Goal: Task Accomplishment & Management: Use online tool/utility

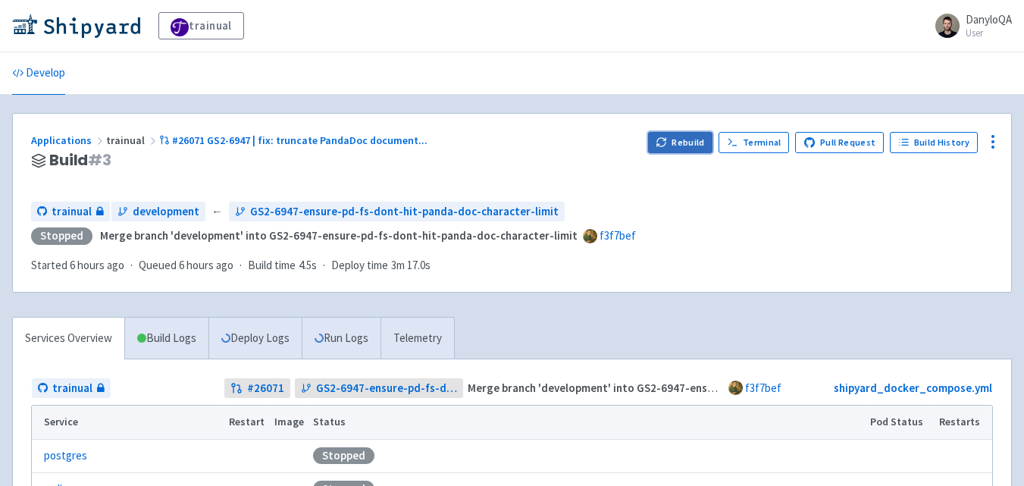
click at [687, 148] on button "Rebuild" at bounding box center [680, 142] width 65 height 21
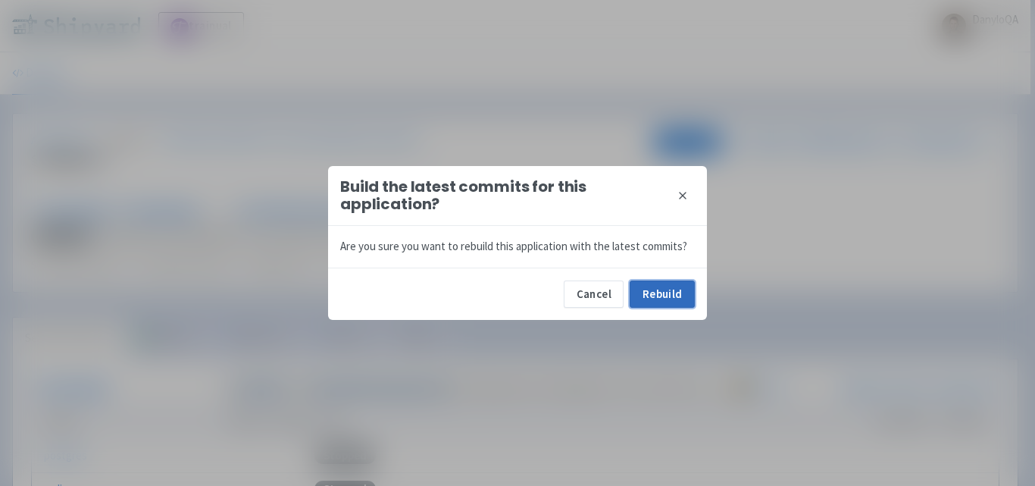
click at [674, 295] on button "Rebuild" at bounding box center [662, 293] width 65 height 27
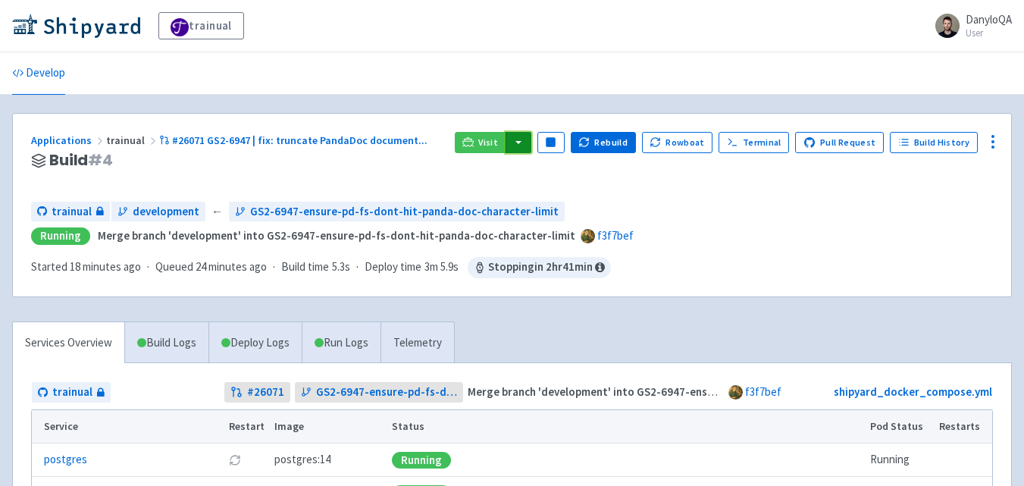
click at [528, 143] on button "button" at bounding box center [519, 142] width 26 height 21
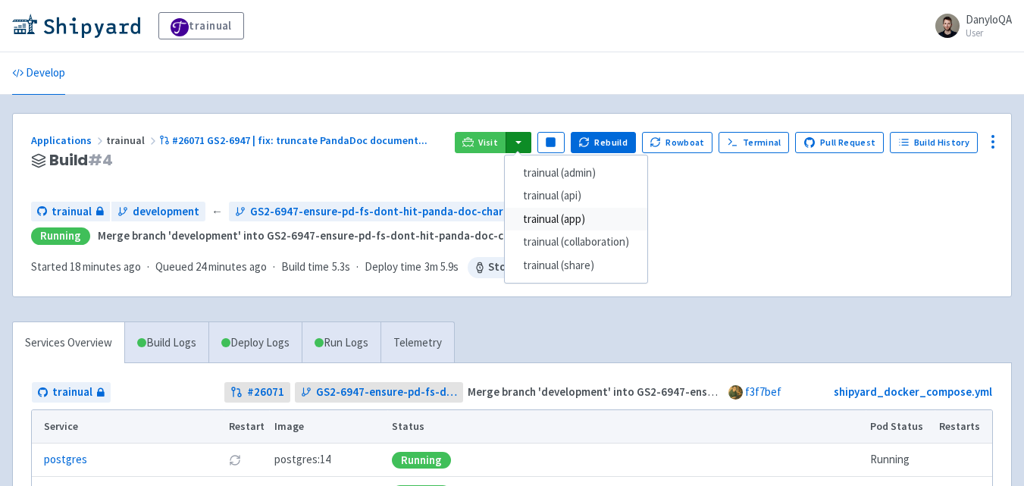
click at [578, 220] on link "trainual (app)" at bounding box center [576, 219] width 143 height 23
